Goal: Find specific page/section: Find specific page/section

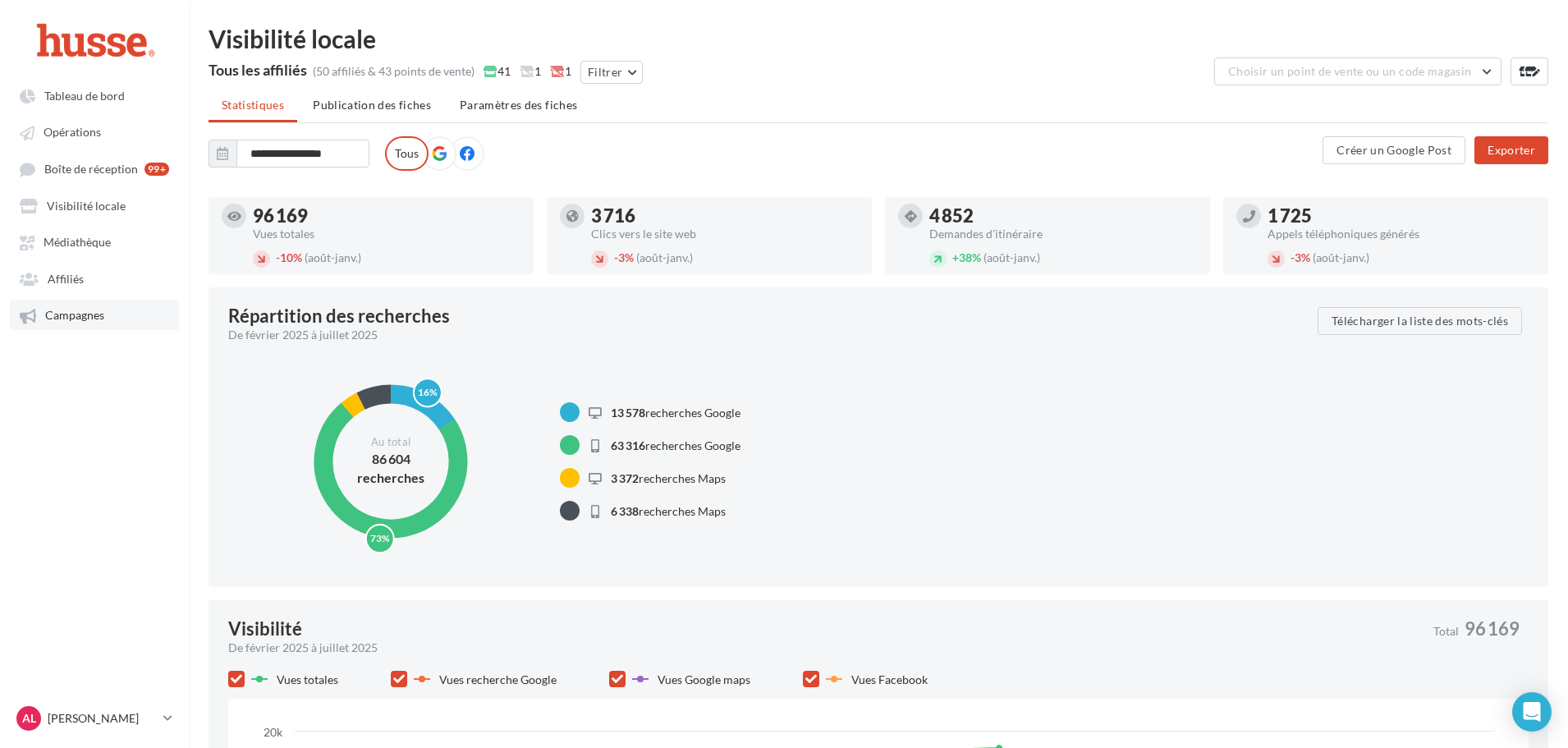
click at [102, 317] on span "Campagnes" at bounding box center [74, 316] width 59 height 14
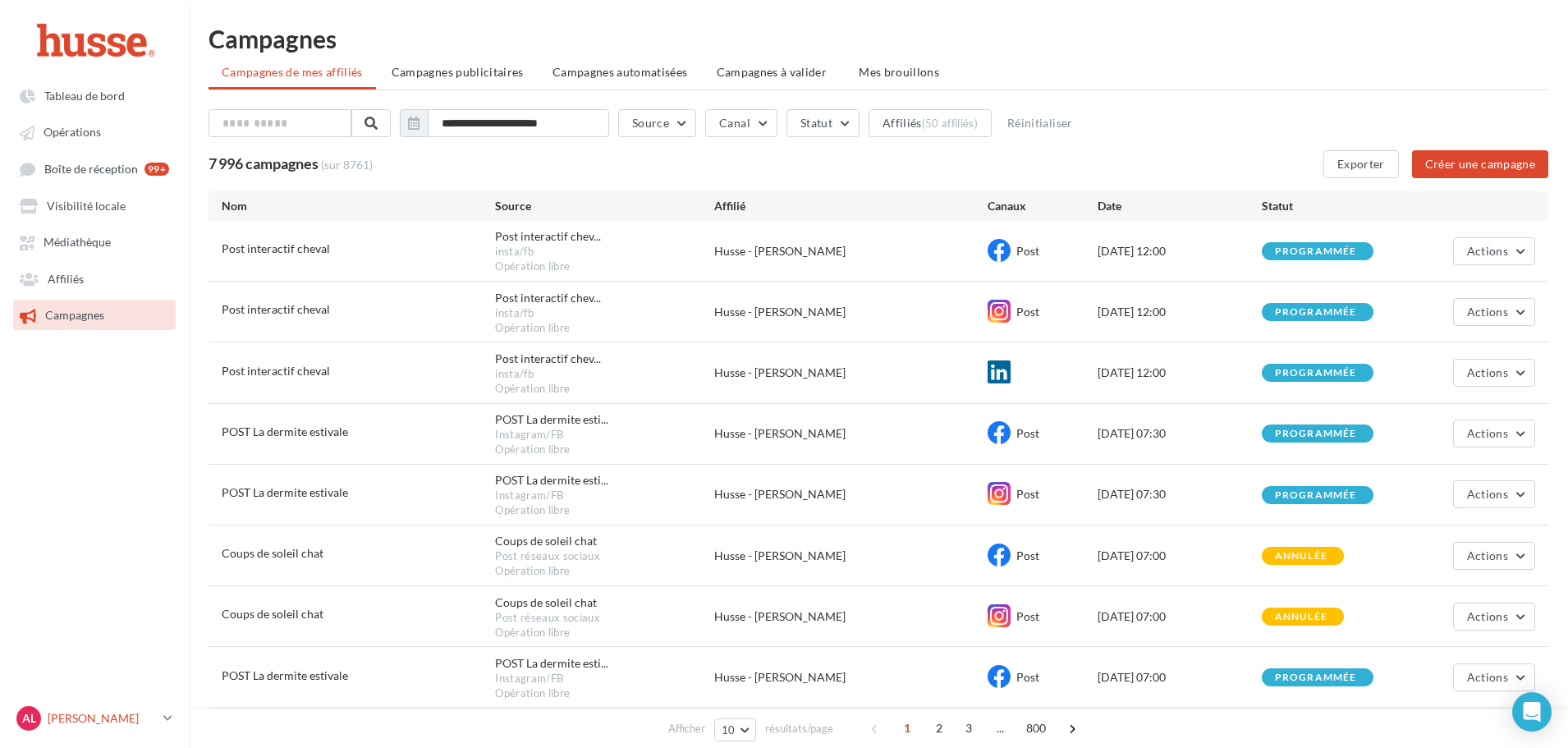
click at [165, 719] on icon at bounding box center [168, 718] width 9 height 14
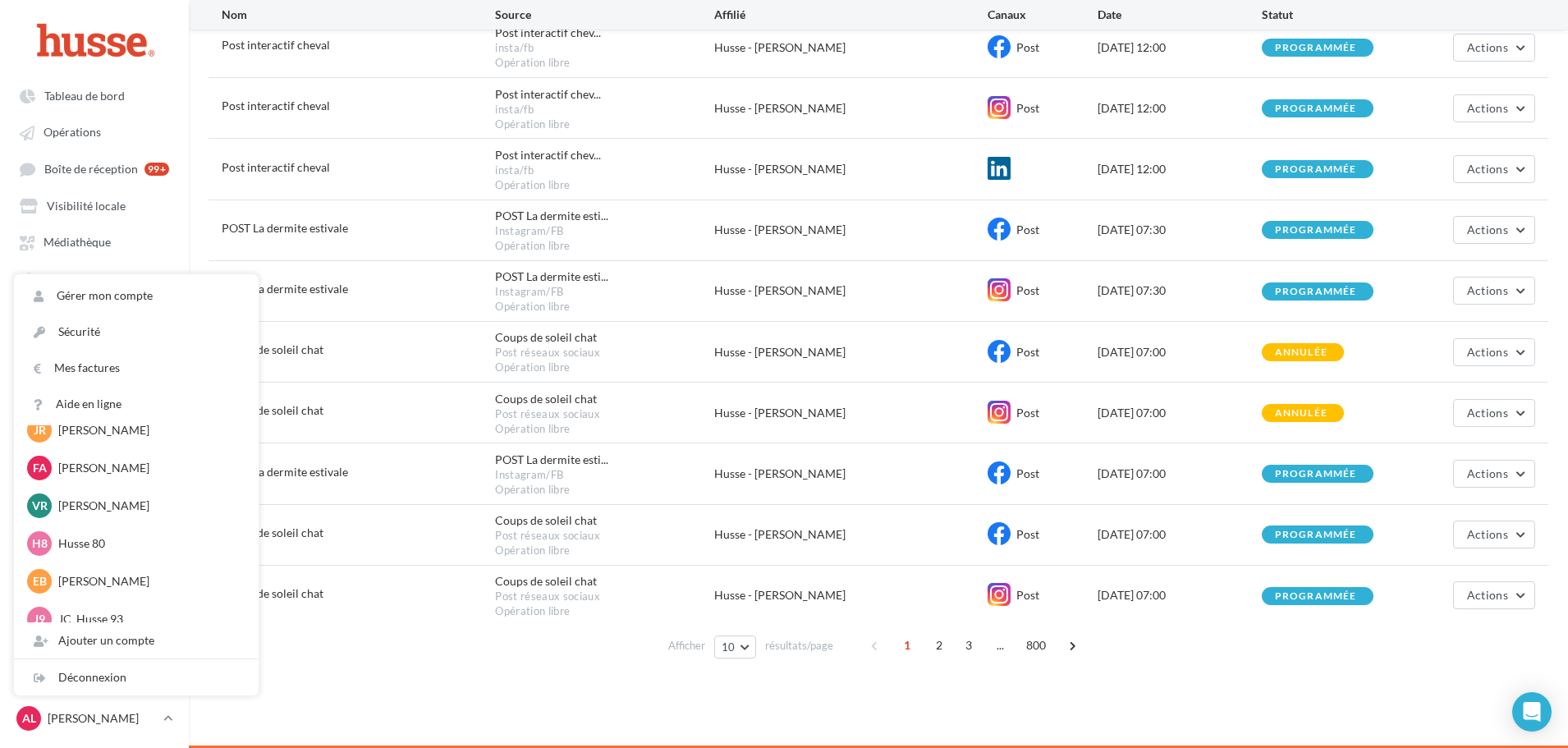
scroll to position [328, 0]
click at [341, 667] on div "**********" at bounding box center [877, 284] width 1339 height 784
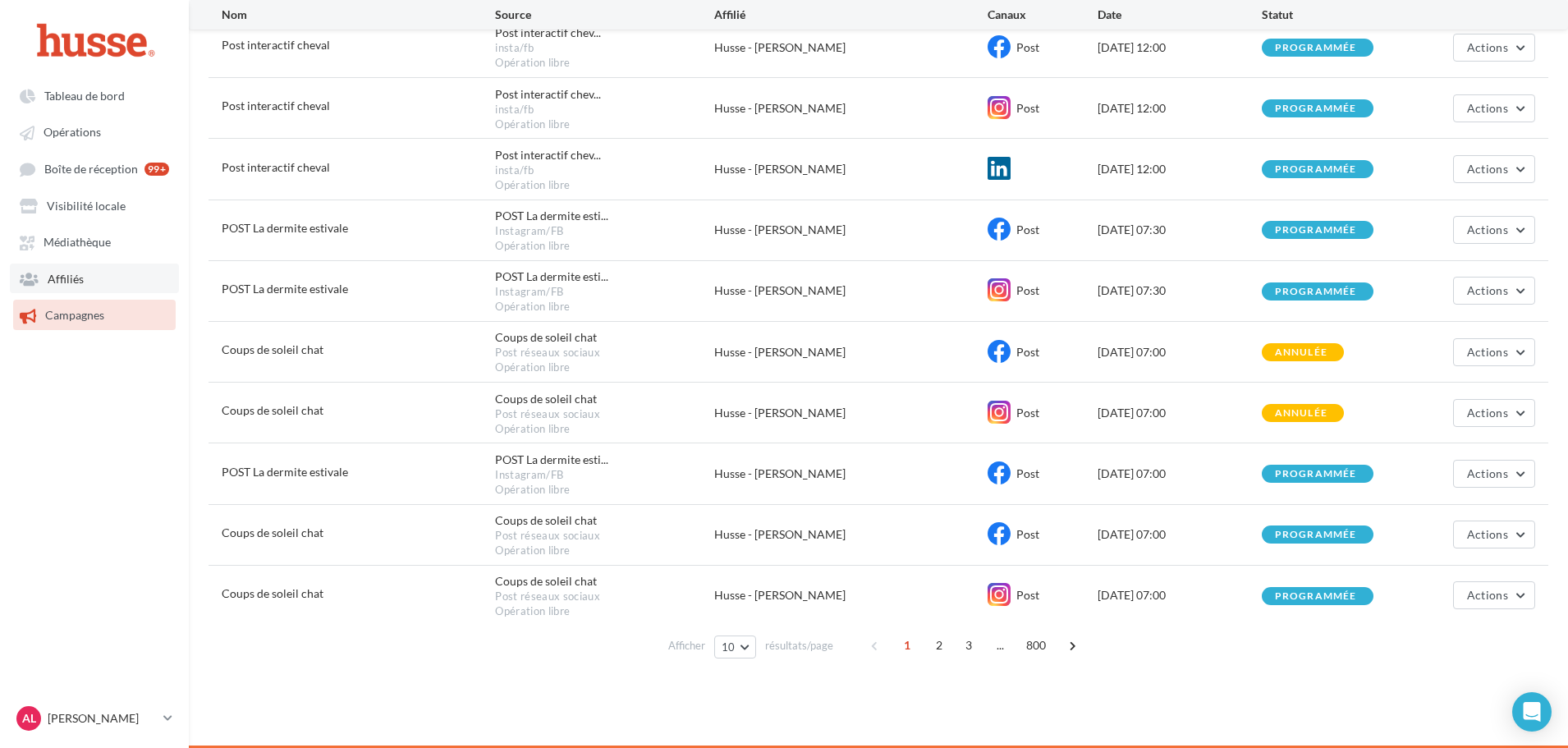
click at [68, 275] on span "Affiliés" at bounding box center [65, 279] width 36 height 14
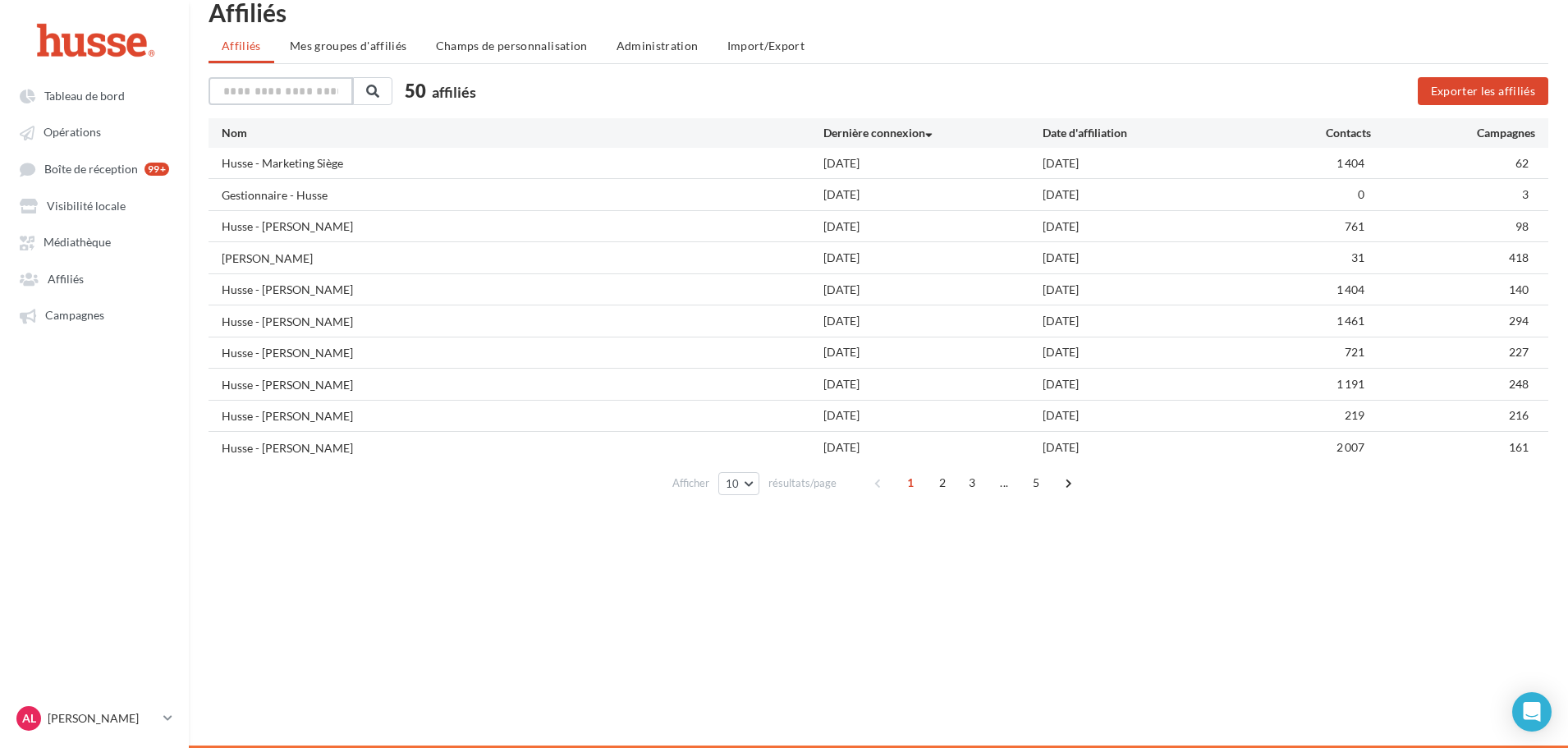
click at [299, 77] on input "text" at bounding box center [280, 91] width 144 height 28
type input "*"
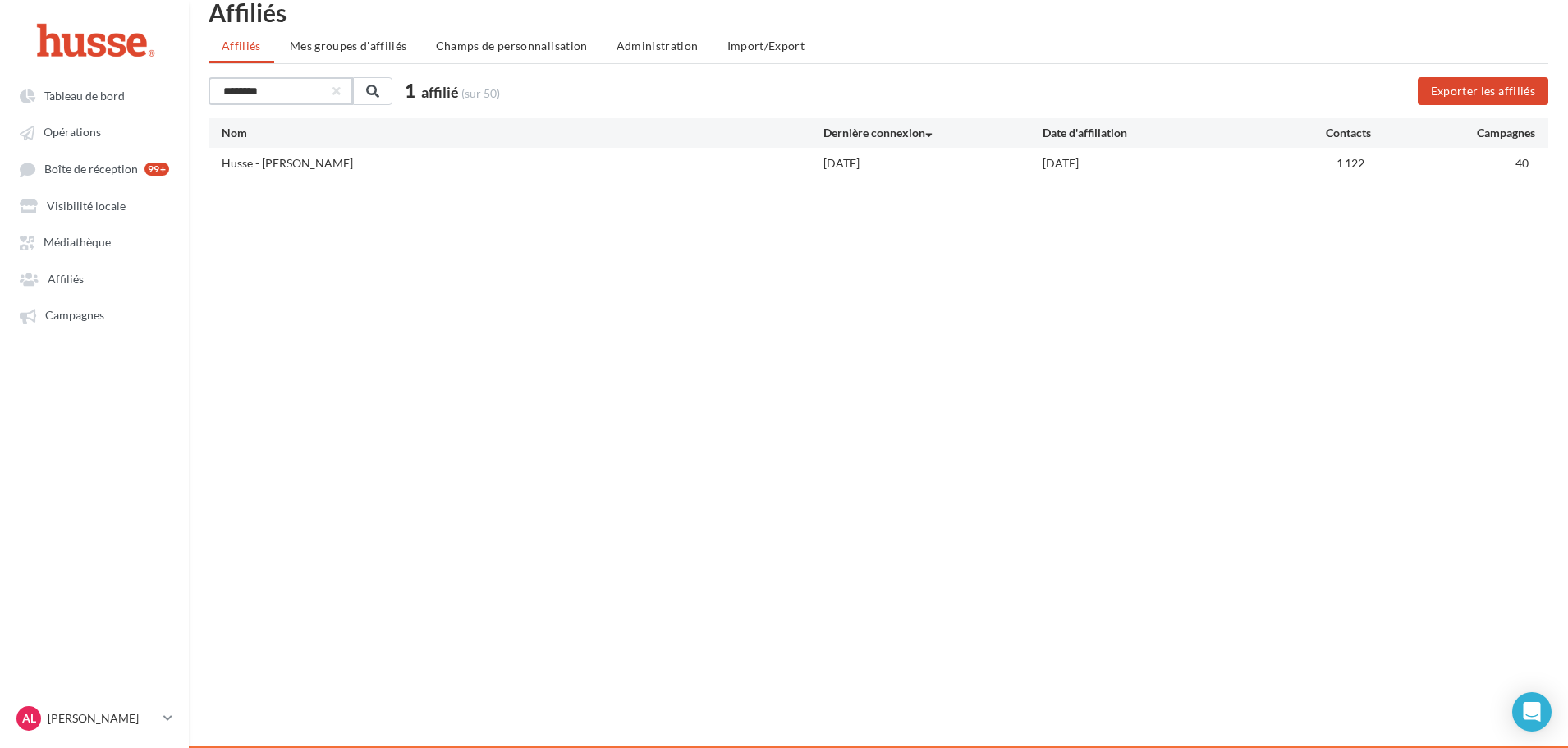
type input "********"
drag, startPoint x: 1334, startPoint y: 161, endPoint x: 1365, endPoint y: 162, distance: 31.0
click at [1379, 162] on div "Husse - [PERSON_NAME] [DATE] [DATE] 1 122 40" at bounding box center [877, 163] width 1339 height 30
drag, startPoint x: 818, startPoint y: 160, endPoint x: 906, endPoint y: 159, distance: 88.0
click at [906, 159] on div "Husse - [PERSON_NAME] [DATE] [DATE] 1 122 40" at bounding box center [877, 163] width 1339 height 30
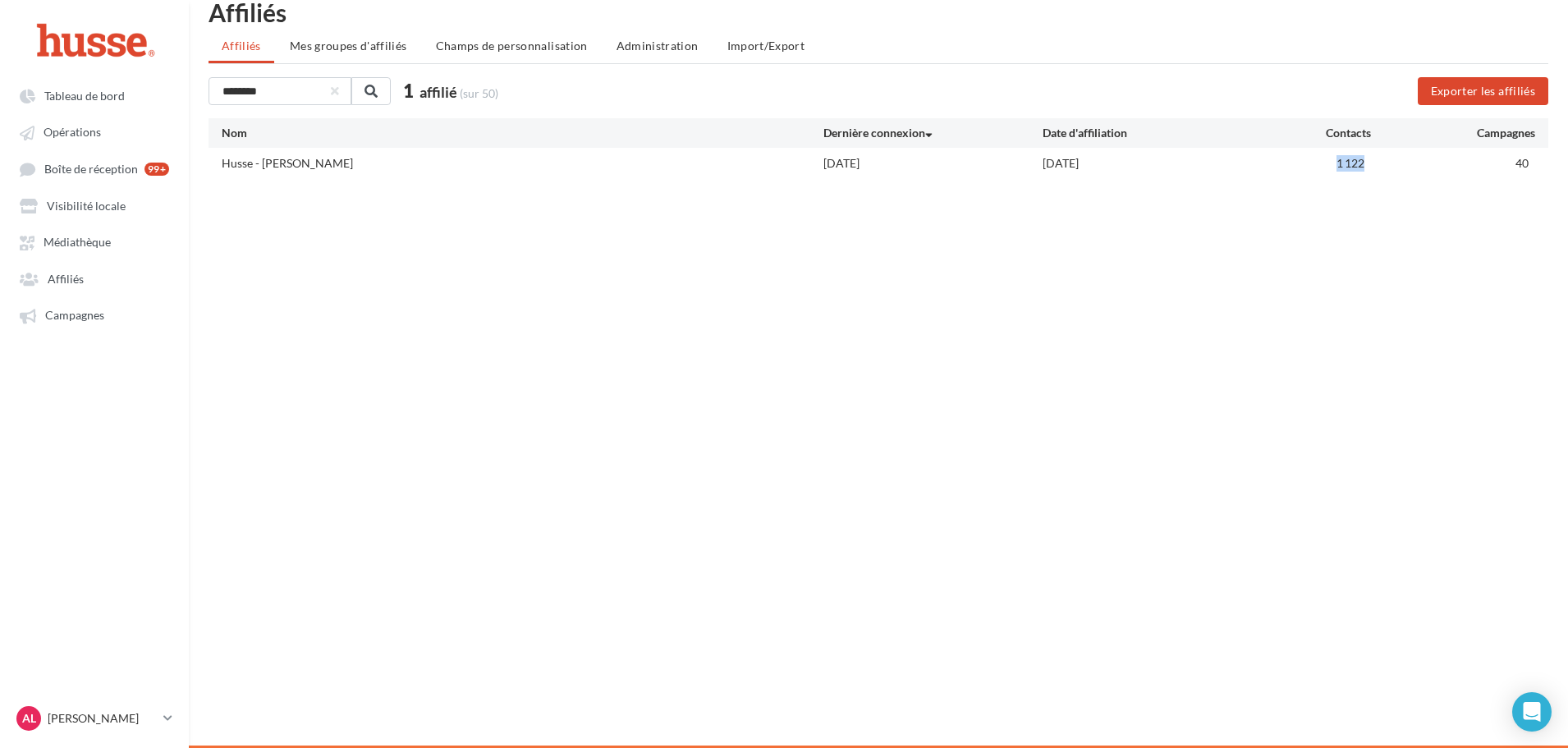
click at [906, 159] on div "[DATE]" at bounding box center [932, 163] width 219 height 17
click at [102, 309] on span "Campagnes" at bounding box center [74, 316] width 59 height 14
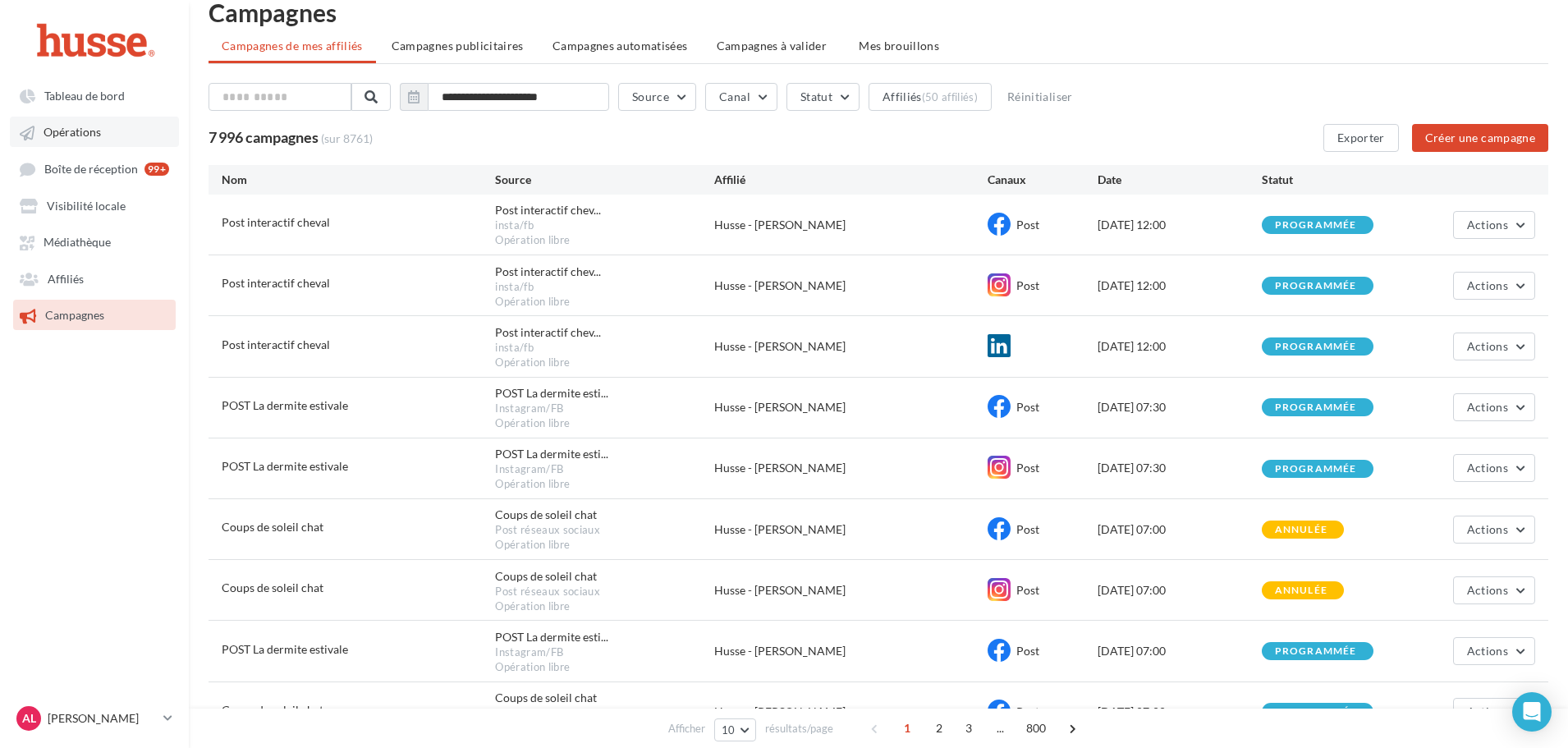
click at [81, 129] on span "Opérations" at bounding box center [72, 132] width 57 height 14
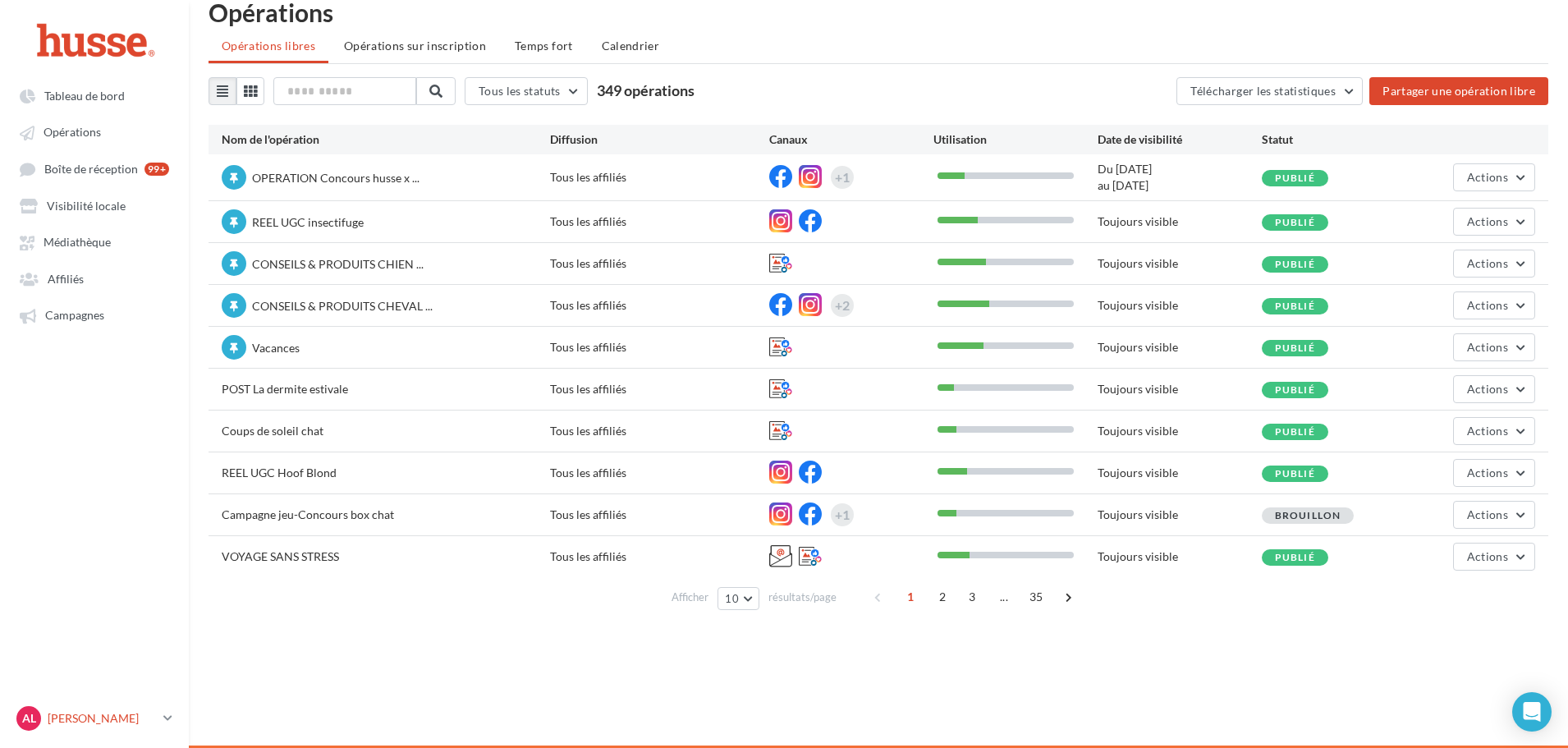
click at [169, 708] on link "AL [PERSON_NAME].l" at bounding box center [93, 718] width 163 height 31
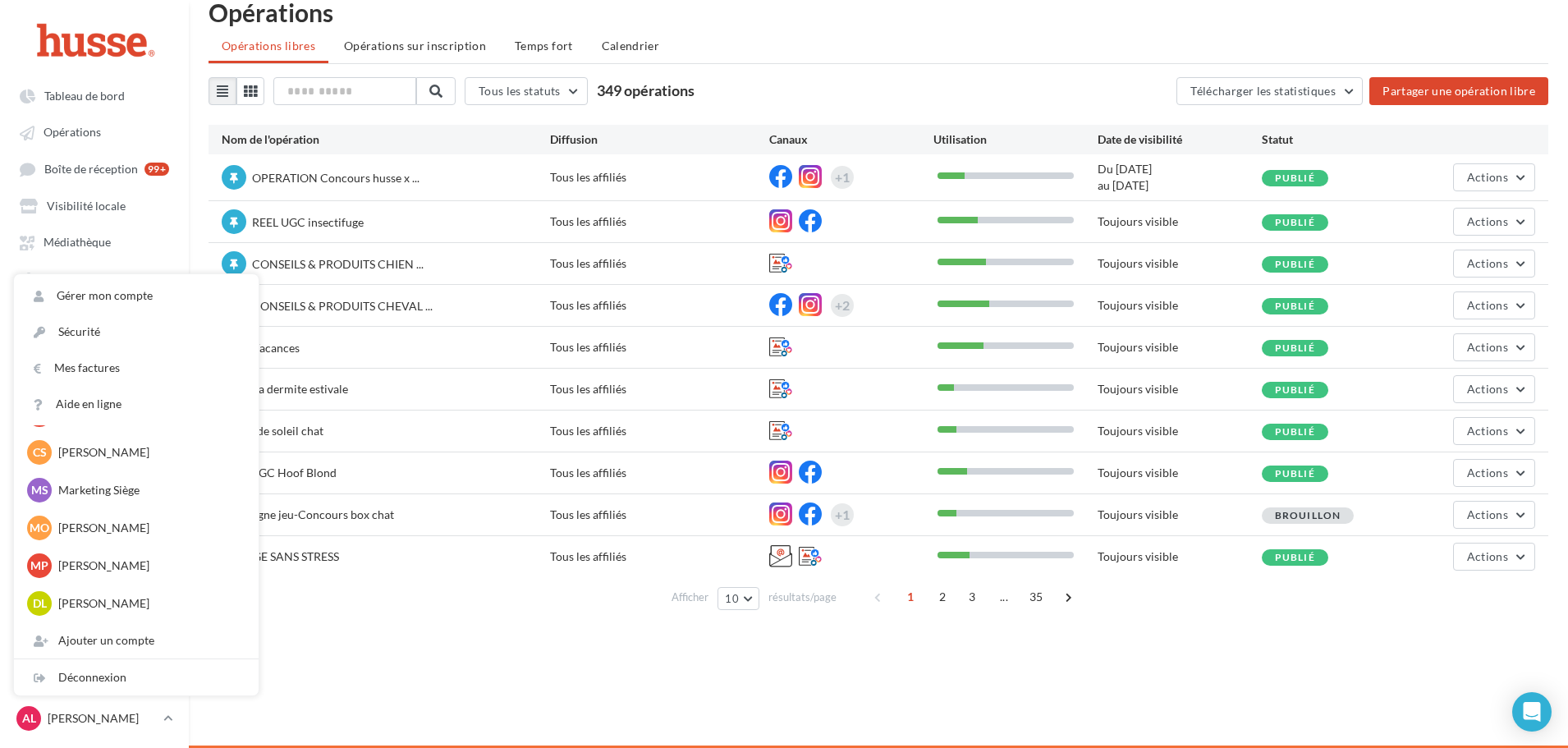
scroll to position [1499, 0]
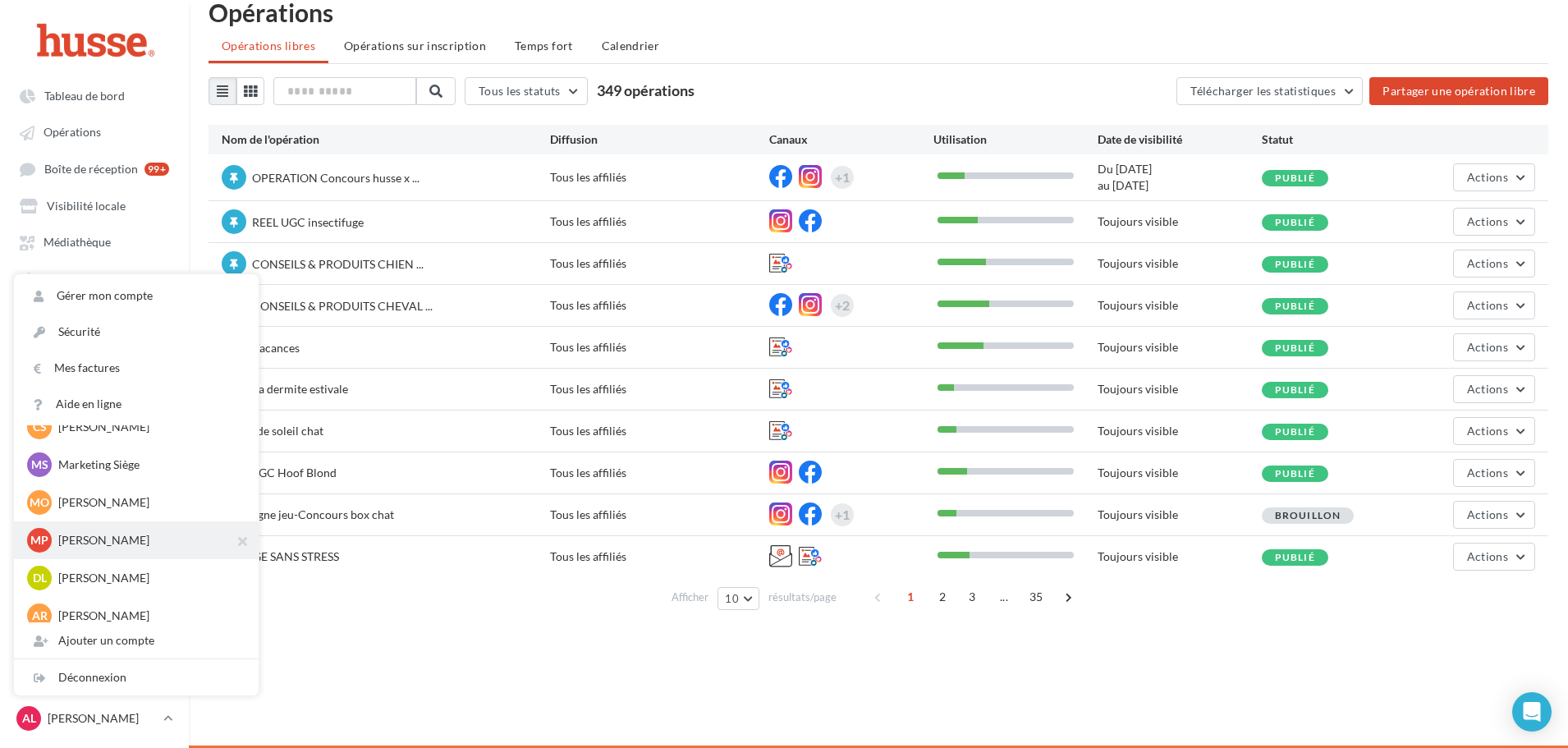
click at [147, 545] on p "[PERSON_NAME]" at bounding box center [148, 540] width 180 height 17
